Goal: Task Accomplishment & Management: Manage account settings

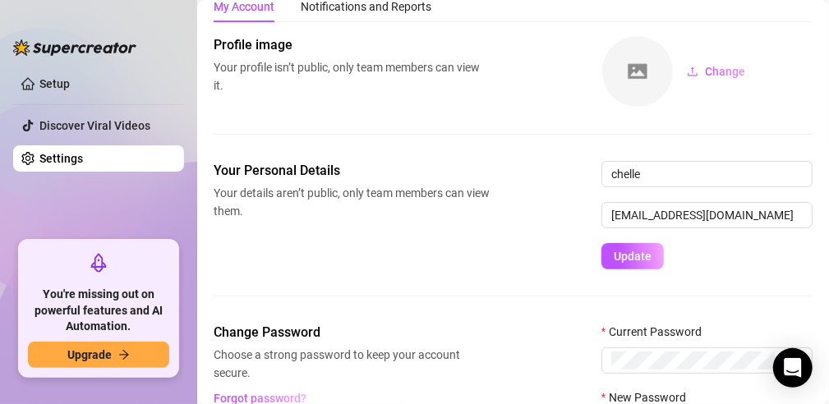
scroll to position [203, 0]
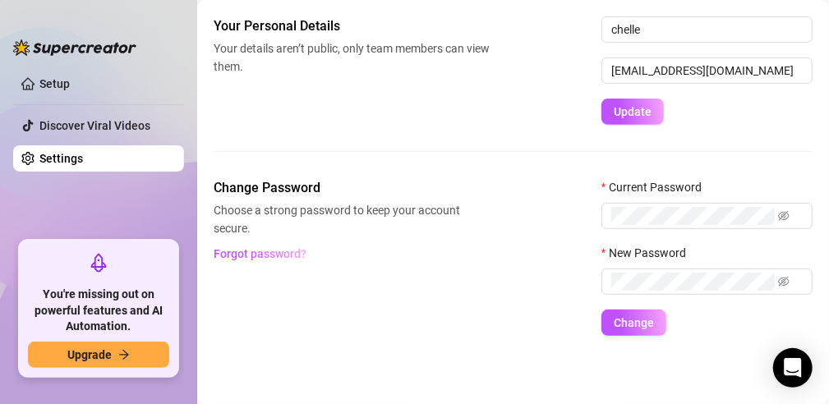
click at [83, 155] on link "Settings" at bounding box center [61, 158] width 44 height 13
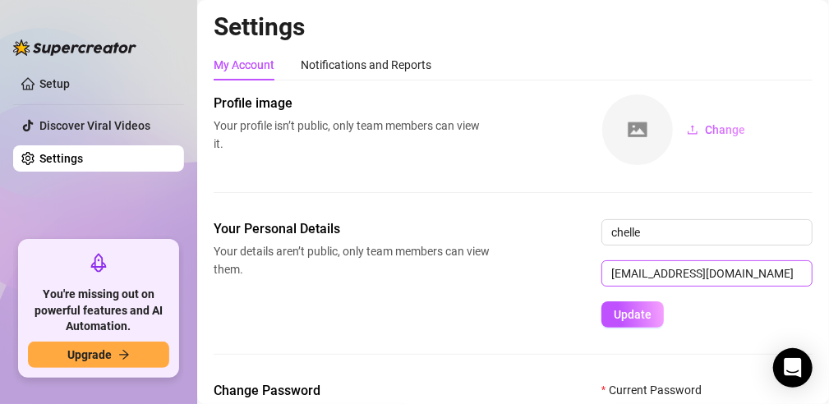
scroll to position [164, 0]
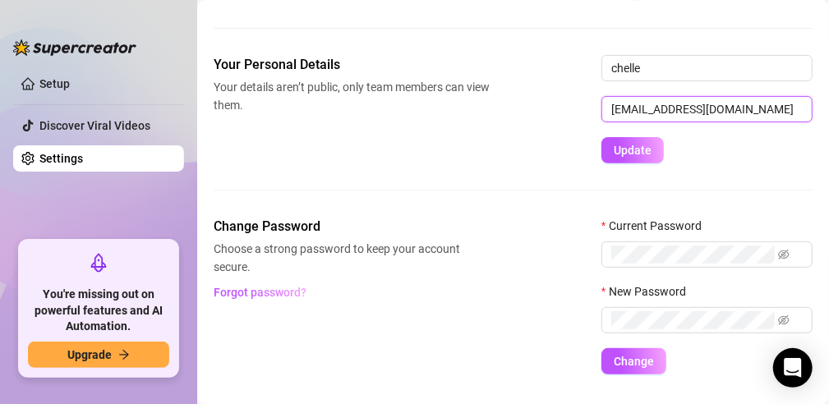
click at [678, 113] on input "[EMAIL_ADDRESS][DOMAIN_NAME]" at bounding box center [707, 109] width 211 height 26
drag, startPoint x: 678, startPoint y: 112, endPoint x: 587, endPoint y: 106, distance: 91.4
click at [587, 106] on div "Your Personal Details Your details aren’t public, only team members can view th…" at bounding box center [513, 109] width 599 height 108
type input "[EMAIL_ADDRESS][DOMAIN_NAME]"
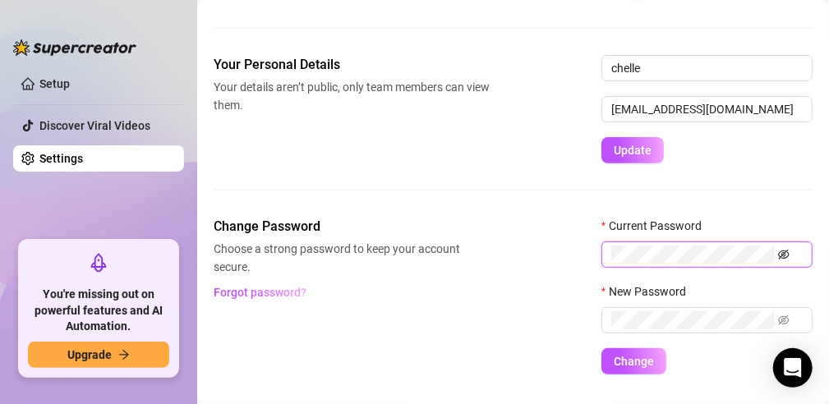
click at [787, 253] on icon "eye-invisible" at bounding box center [784, 255] width 12 height 12
click at [561, 252] on div "Change Password Choose a strong password to keep your account secure. Forgot pa…" at bounding box center [513, 296] width 599 height 158
click at [787, 321] on span at bounding box center [775, 321] width 30 height 18
click at [773, 319] on span at bounding box center [775, 321] width 30 height 18
click at [768, 319] on icon "eye-invisible" at bounding box center [766, 321] width 12 height 12
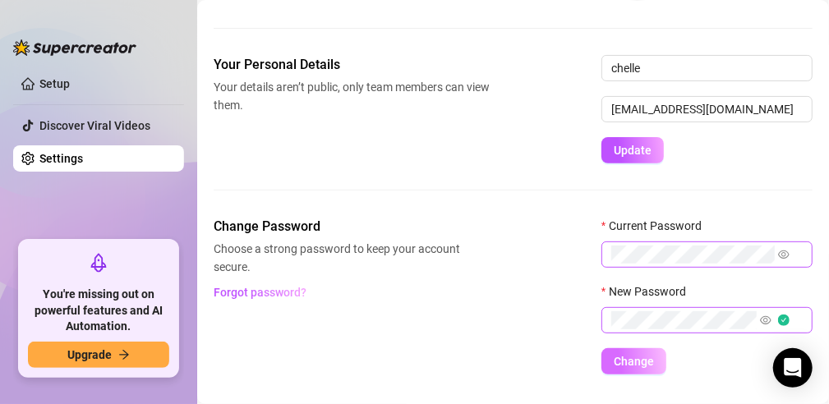
click at [624, 350] on button "Change" at bounding box center [634, 361] width 65 height 26
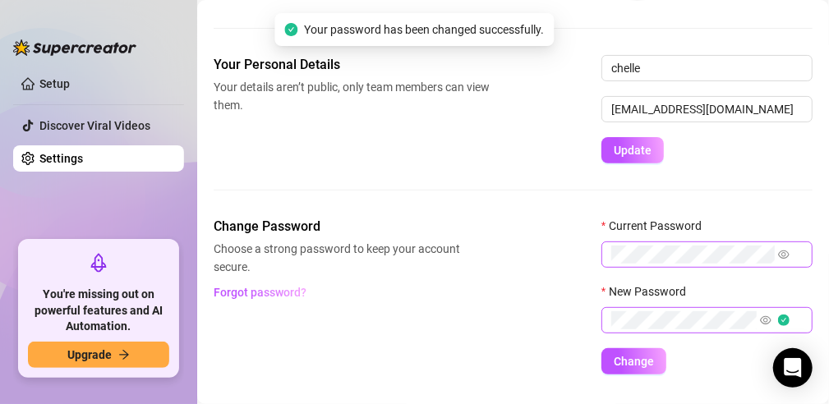
scroll to position [203, 0]
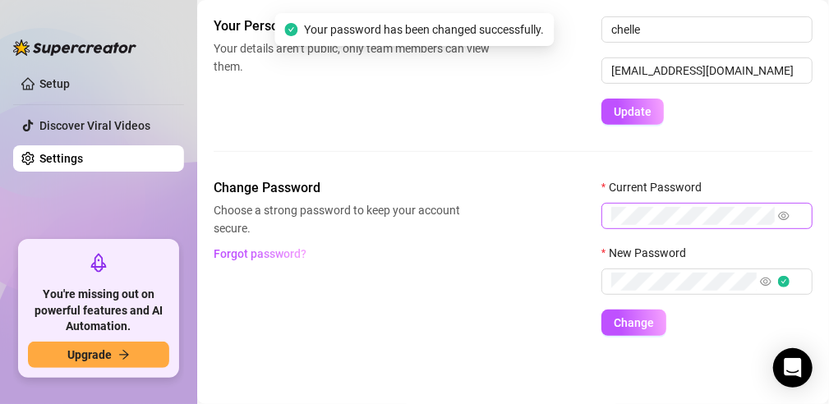
click at [642, 127] on div "Your Personal Details Your details aren’t public, only team members can view th…" at bounding box center [513, 97] width 599 height 162
click at [642, 111] on span "Update" at bounding box center [633, 111] width 38 height 13
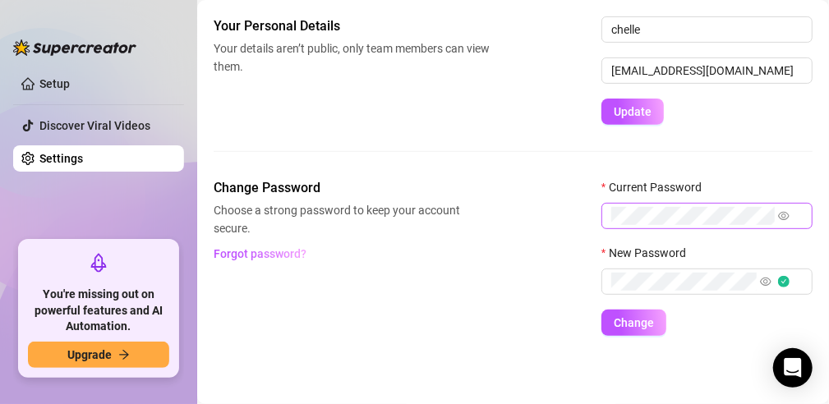
click at [428, 122] on div "Your Personal Details Your details aren’t public, only team members can view th…" at bounding box center [513, 70] width 599 height 108
